Goal: Navigation & Orientation: Go to known website

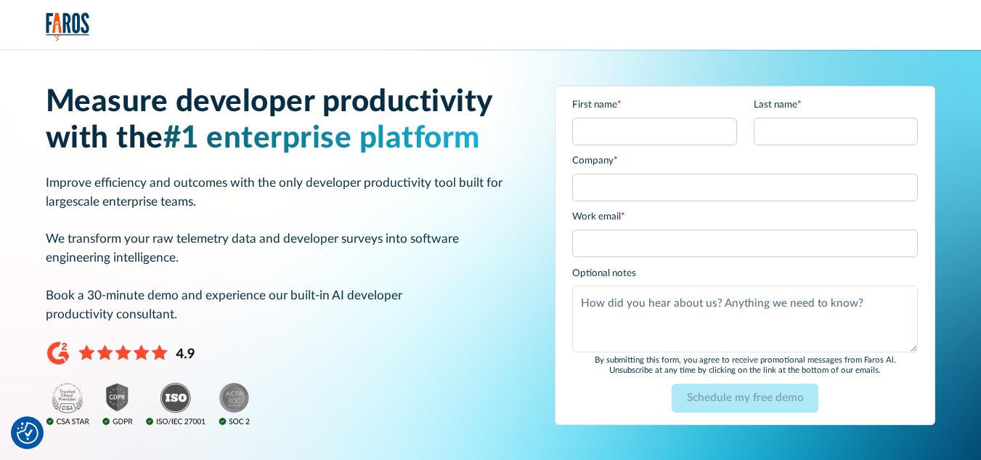
click at [59, 26] on img "home" at bounding box center [68, 26] width 44 height 29
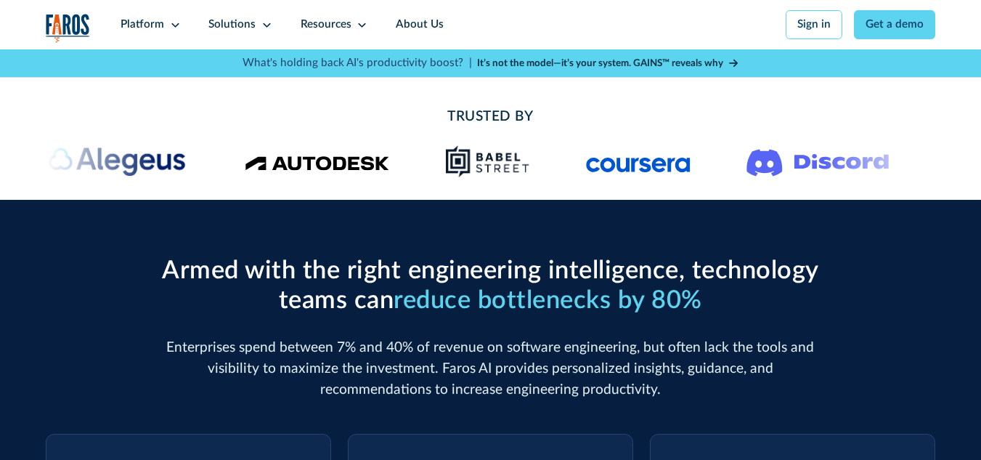
type input "[URL]"
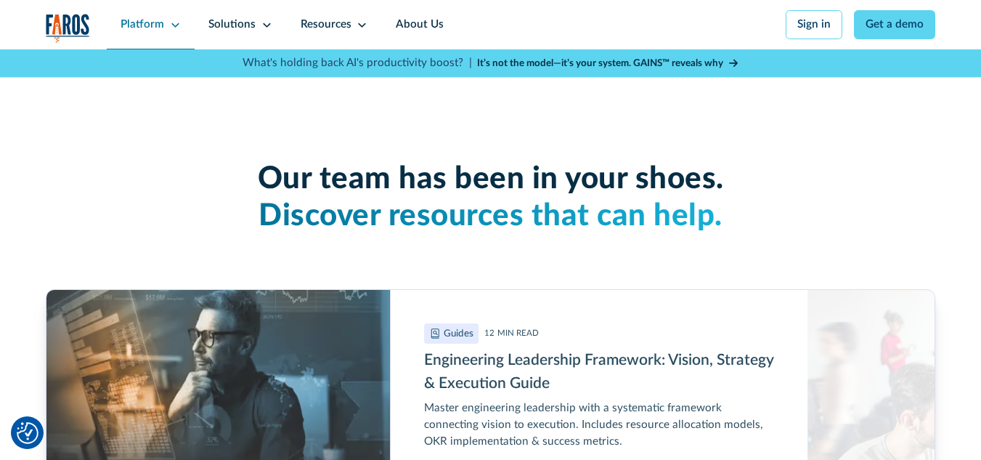
scroll to position [3106, 0]
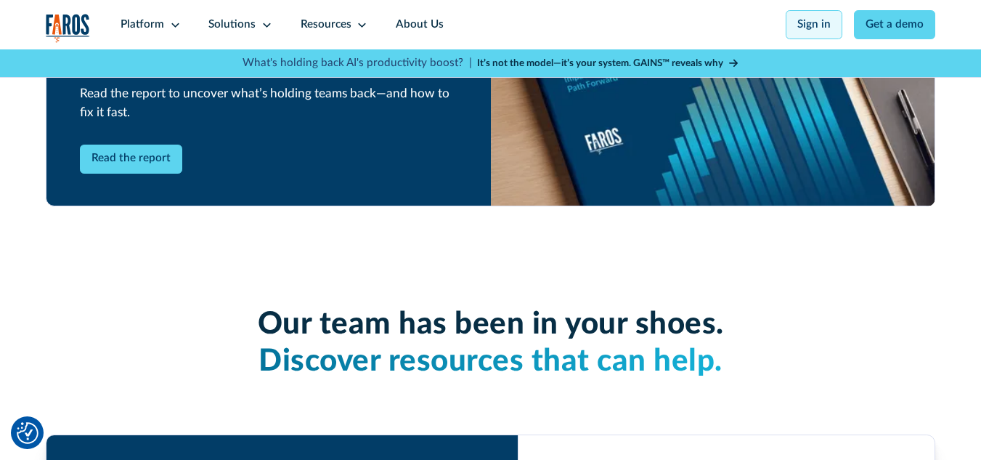
click at [812, 26] on link "Sign in" at bounding box center [814, 24] width 57 height 29
